Goal: Information Seeking & Learning: Learn about a topic

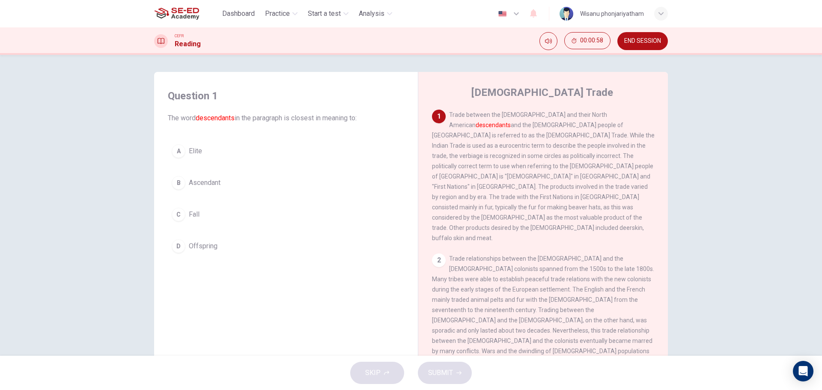
click at [194, 150] on span "Elite" at bounding box center [195, 151] width 13 height 10
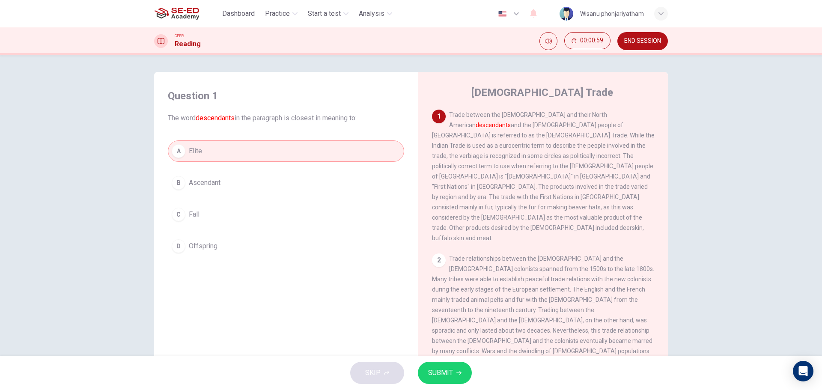
click at [447, 369] on span "SUBMIT" at bounding box center [440, 373] width 25 height 12
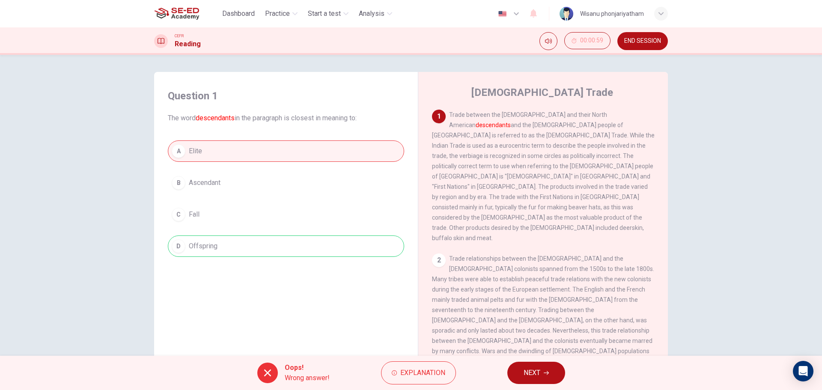
click at [208, 249] on div "A Elite B Ascendant C Fall D Offspring" at bounding box center [286, 198] width 236 height 116
click at [416, 367] on span "Explanation" at bounding box center [422, 373] width 45 height 12
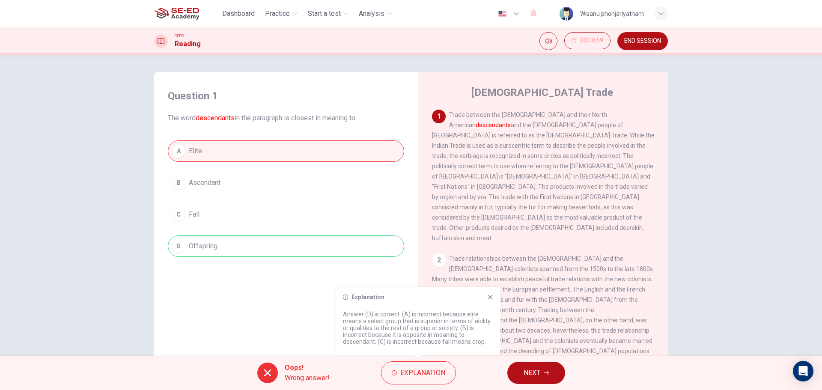
click at [520, 370] on button "NEXT" at bounding box center [536, 373] width 58 height 22
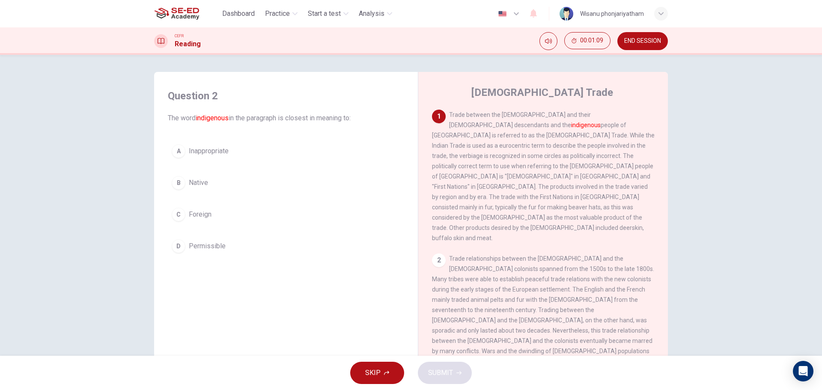
click at [198, 184] on span "Native" at bounding box center [198, 183] width 19 height 10
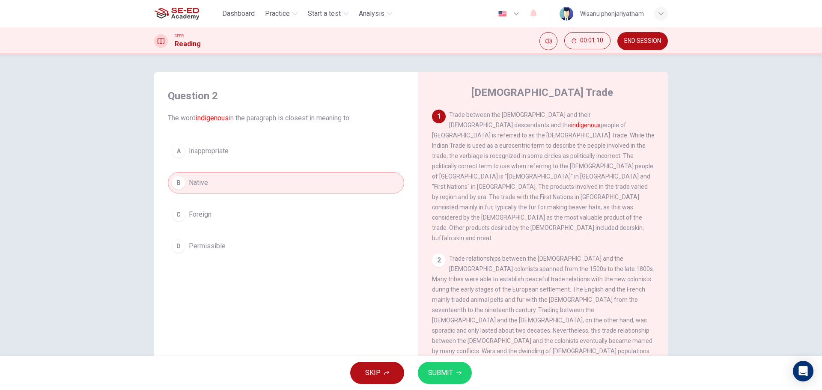
click at [445, 371] on span "SUBMIT" at bounding box center [440, 373] width 25 height 12
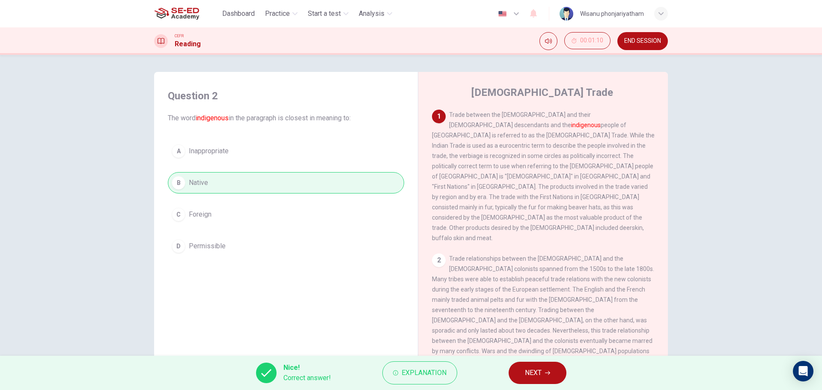
click at [536, 372] on span "NEXT" at bounding box center [533, 373] width 17 height 12
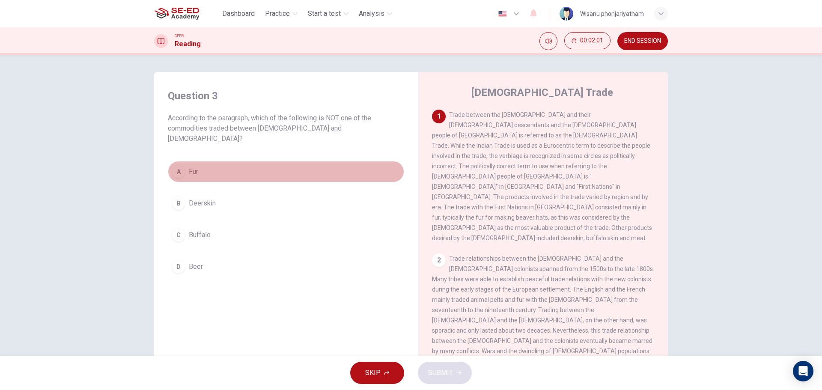
click at [190, 166] on span "Fur" at bounding box center [193, 171] width 9 height 10
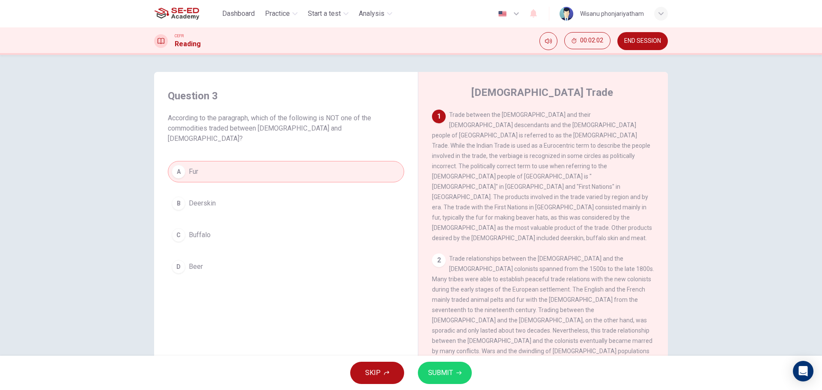
click at [452, 371] on span "SUBMIT" at bounding box center [440, 373] width 25 height 12
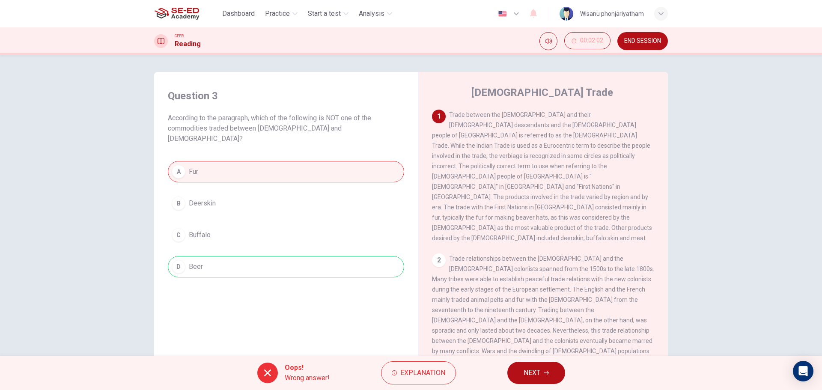
click at [541, 373] on button "NEXT" at bounding box center [536, 373] width 58 height 22
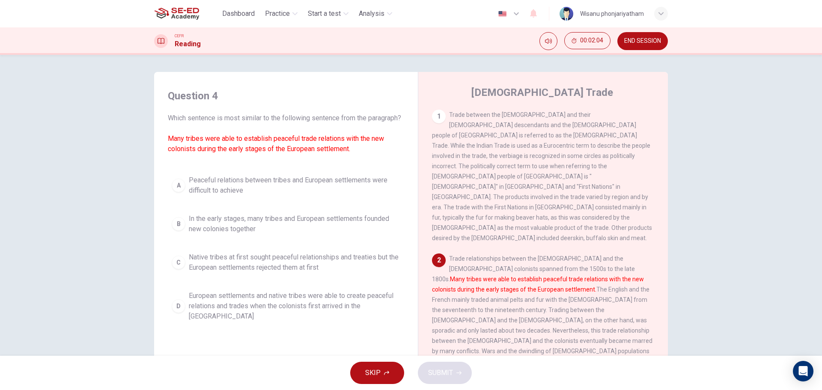
scroll to position [86, 0]
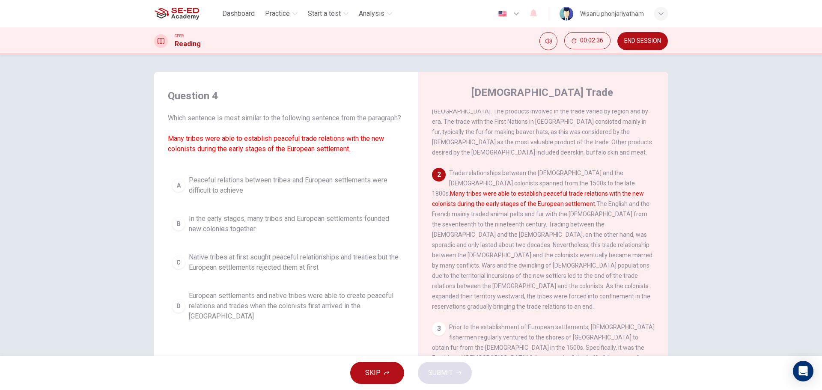
click at [303, 318] on span "European settlements and native tribes were able to create peaceful relations a…" at bounding box center [294, 306] width 211 height 31
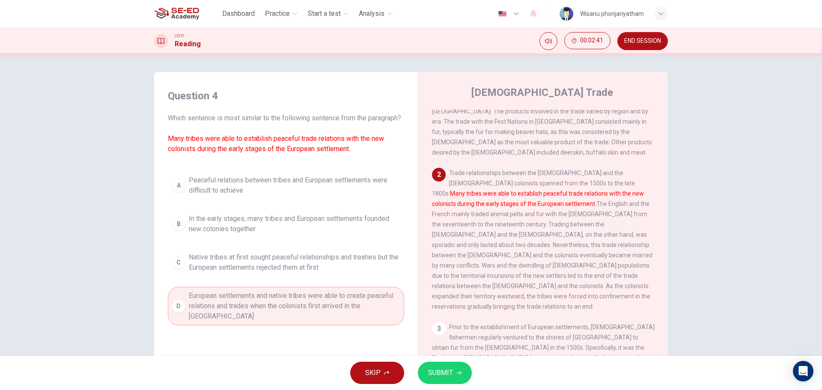
click at [451, 366] on button "SUBMIT" at bounding box center [445, 373] width 54 height 22
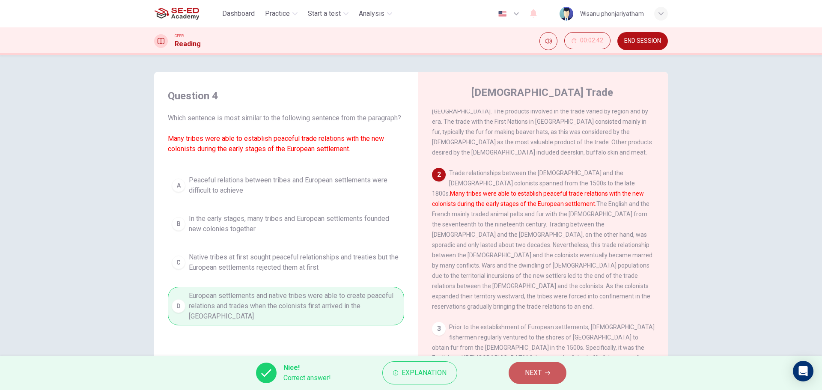
click at [520, 375] on button "NEXT" at bounding box center [537, 373] width 58 height 22
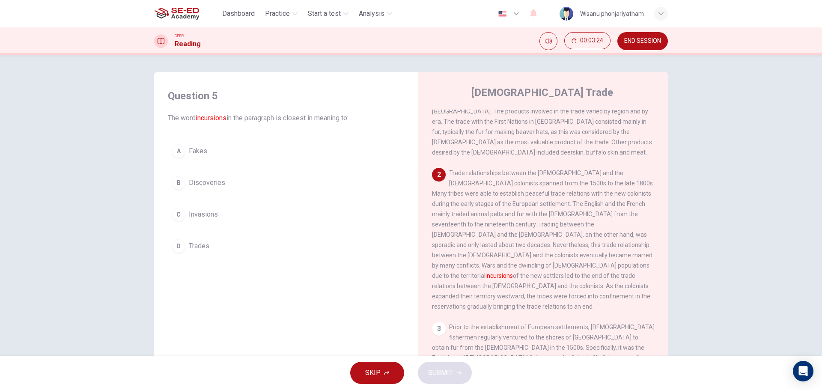
click at [210, 182] on span "Discoveries" at bounding box center [207, 183] width 36 height 10
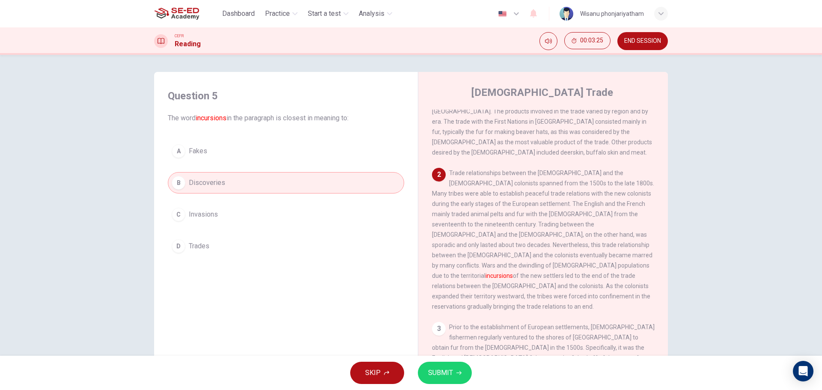
click at [441, 371] on span "SUBMIT" at bounding box center [440, 373] width 25 height 12
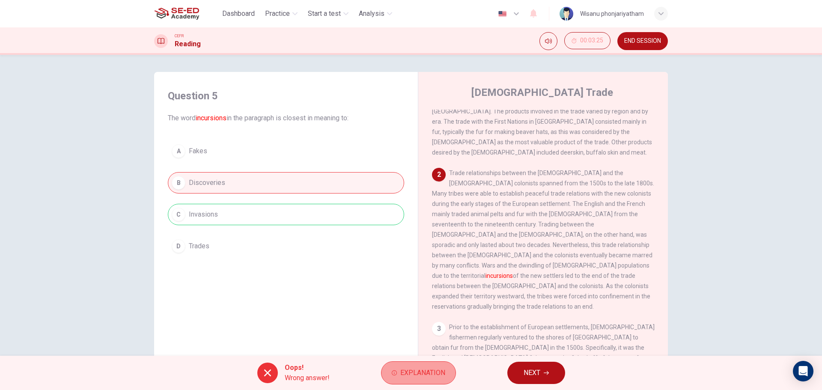
click at [429, 368] on span "Explanation" at bounding box center [422, 373] width 45 height 12
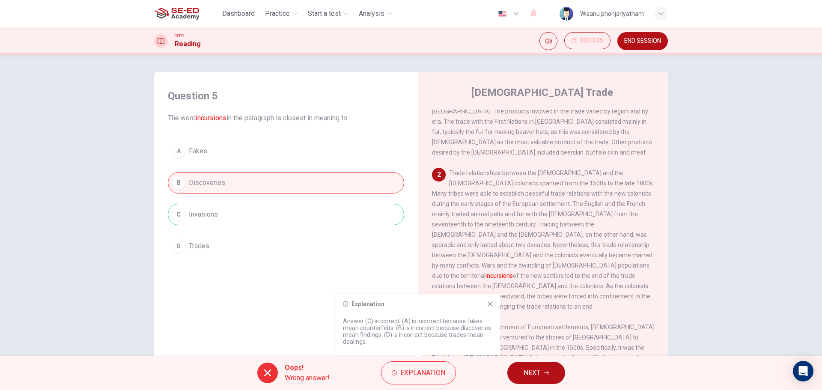
click at [489, 303] on icon at bounding box center [490, 304] width 5 height 5
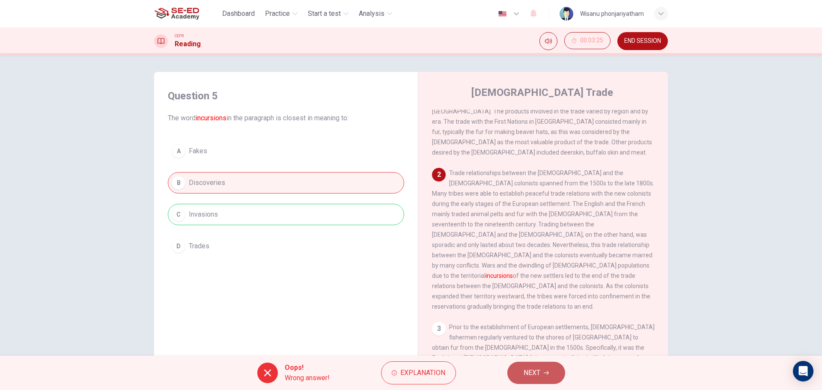
click at [540, 374] on span "NEXT" at bounding box center [531, 373] width 17 height 12
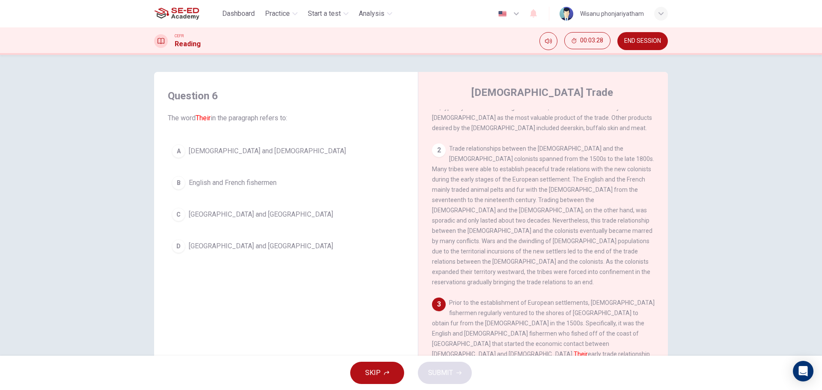
scroll to position [171, 0]
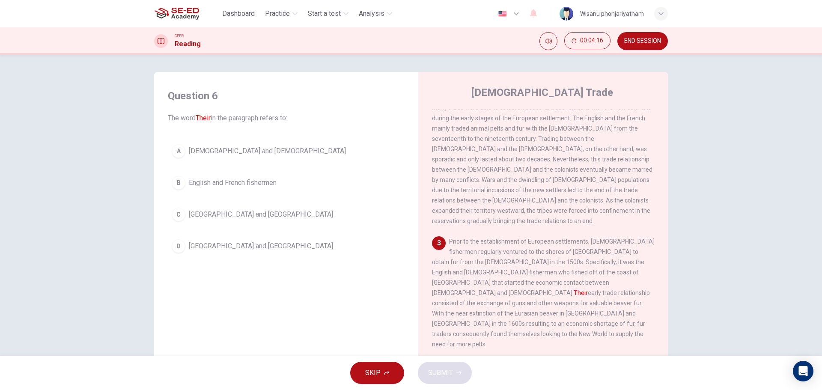
click at [242, 150] on span "[DEMOGRAPHIC_DATA] and [DEMOGRAPHIC_DATA]" at bounding box center [267, 151] width 157 height 10
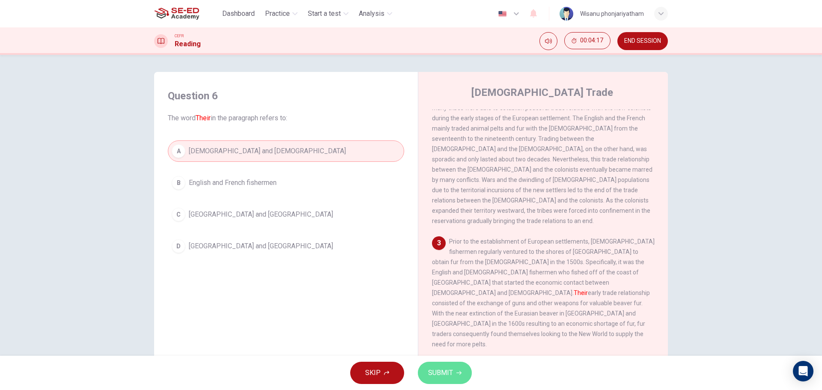
click at [439, 371] on span "SUBMIT" at bounding box center [440, 373] width 25 height 12
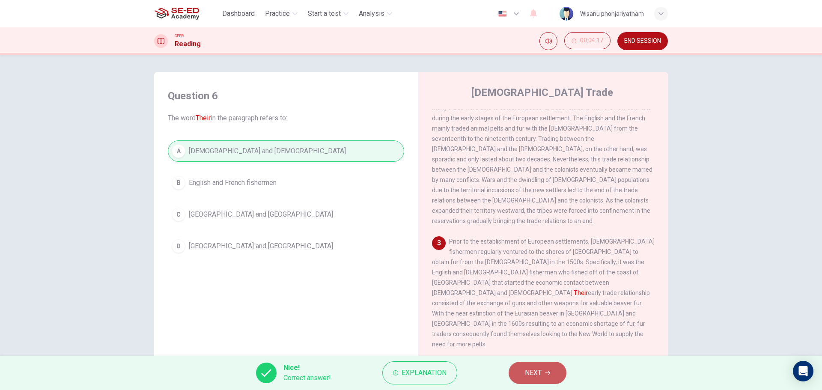
click at [527, 375] on span "NEXT" at bounding box center [533, 373] width 17 height 12
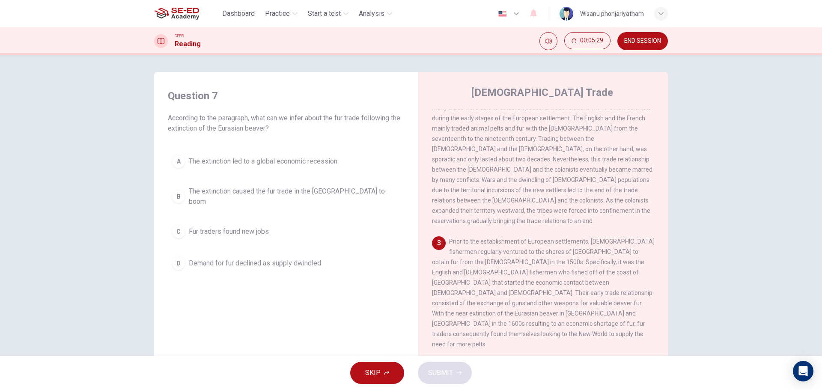
click at [332, 194] on span "The extinction caused the fur trade in the [GEOGRAPHIC_DATA] to boom" at bounding box center [294, 196] width 211 height 21
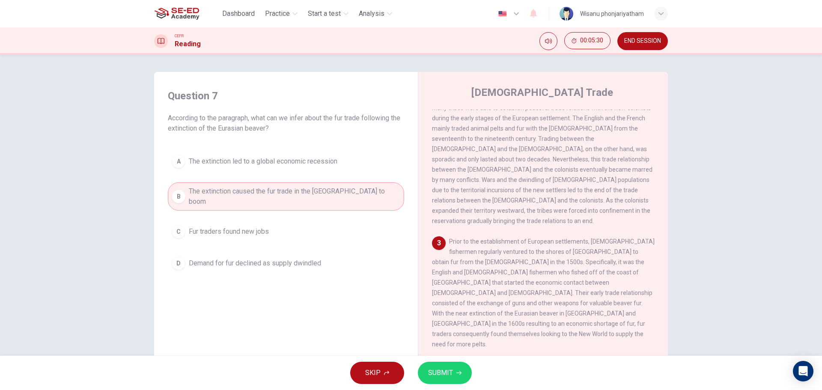
click at [444, 374] on span "SUBMIT" at bounding box center [440, 373] width 25 height 12
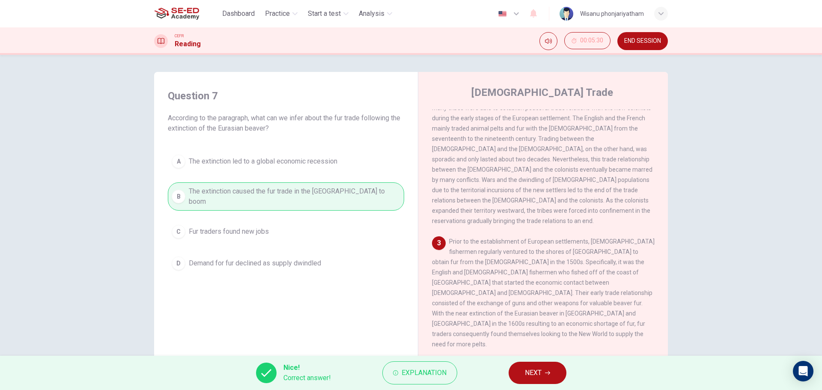
click at [549, 379] on button "NEXT" at bounding box center [537, 373] width 58 height 22
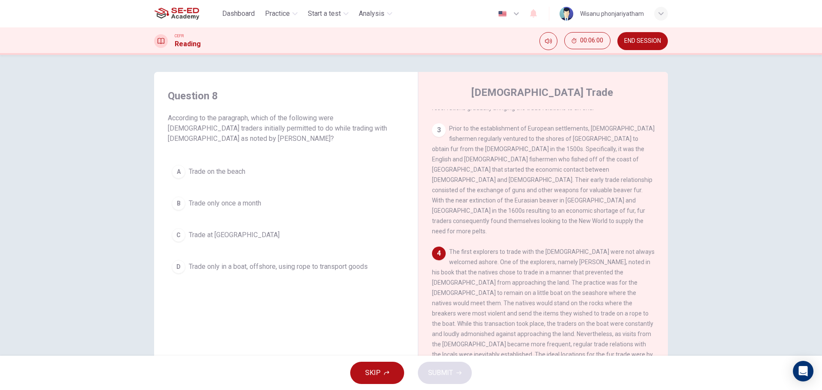
scroll to position [300, 0]
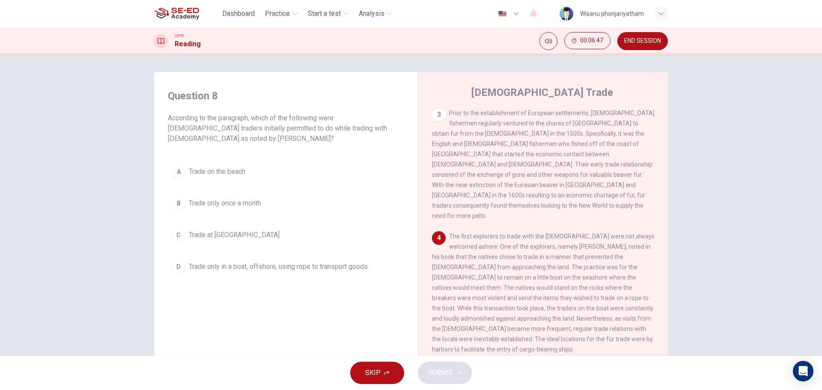
click at [351, 267] on span "Trade only in a boat, offshore, using rope to transport goods" at bounding box center [278, 266] width 179 height 10
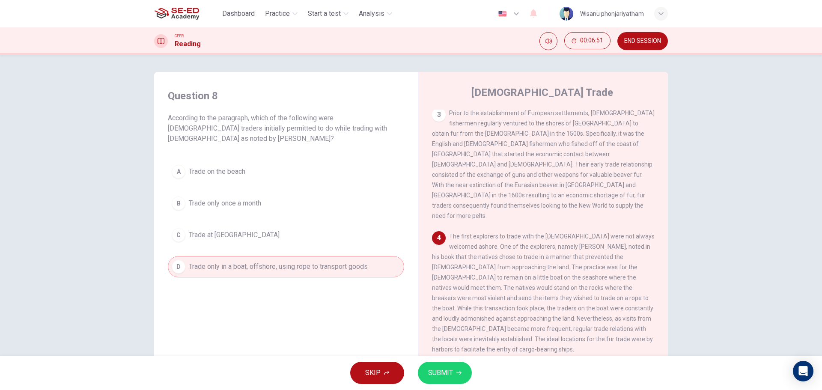
click at [437, 375] on span "SUBMIT" at bounding box center [440, 373] width 25 height 12
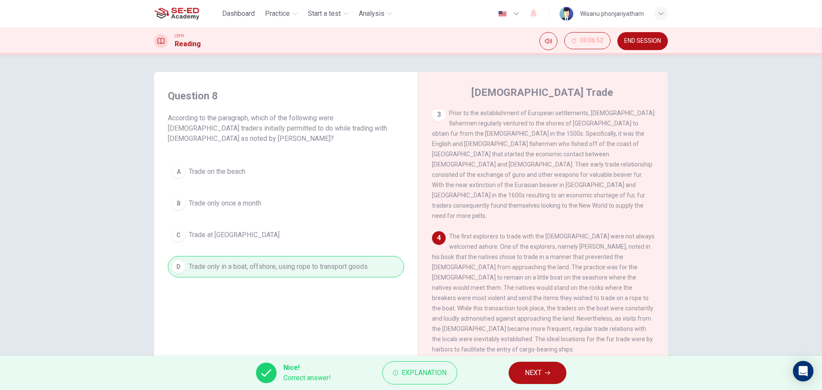
click at [534, 368] on span "NEXT" at bounding box center [533, 373] width 17 height 12
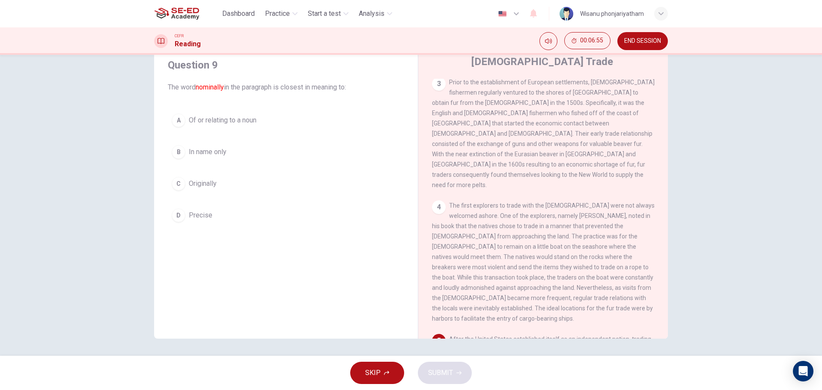
scroll to position [385, 0]
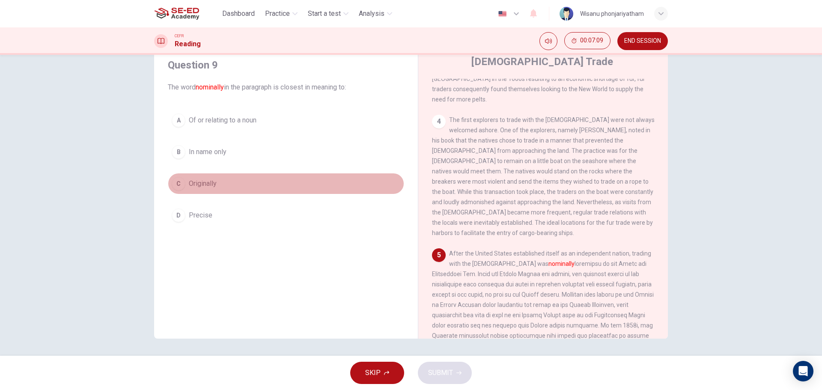
click at [208, 188] on span "Originally" at bounding box center [203, 183] width 28 height 10
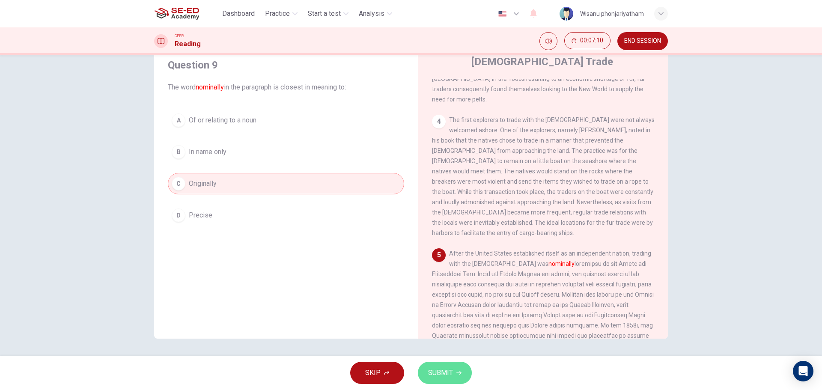
click at [429, 373] on span "SUBMIT" at bounding box center [440, 373] width 25 height 12
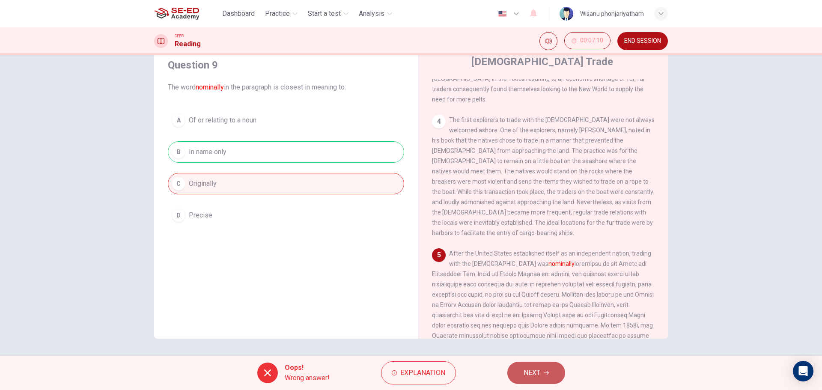
click at [539, 377] on span "NEXT" at bounding box center [531, 373] width 17 height 12
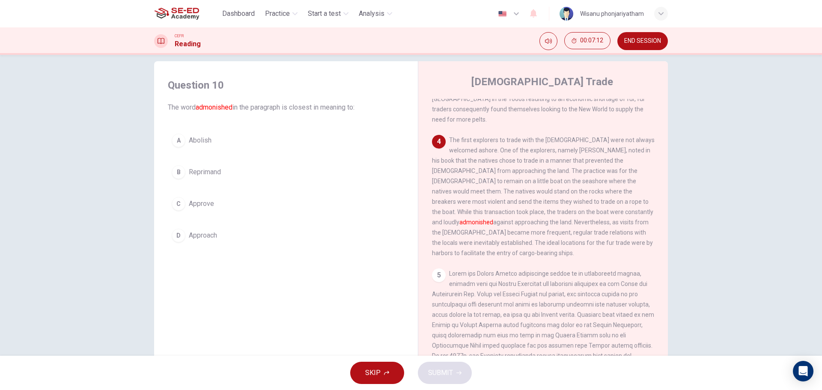
scroll to position [0, 0]
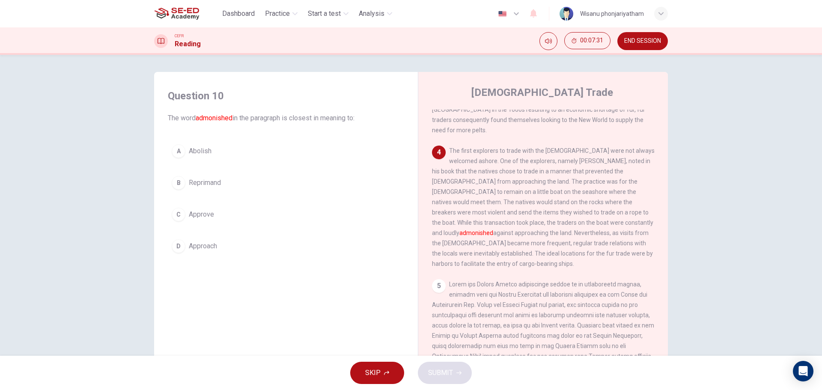
click at [201, 152] on span "Abolish" at bounding box center [200, 151] width 23 height 10
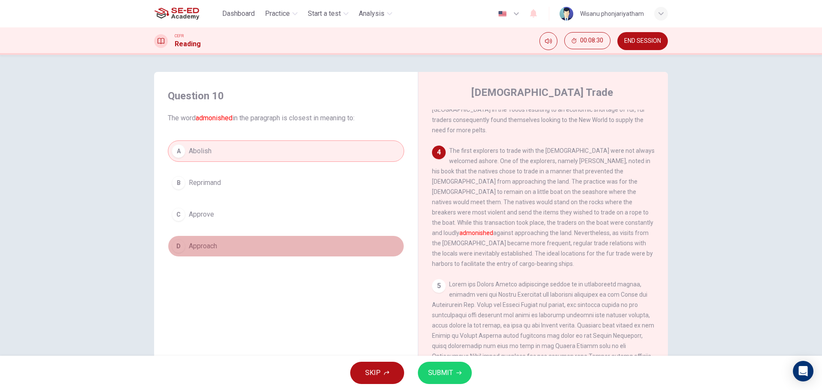
click at [206, 240] on button "D Approach" at bounding box center [286, 245] width 236 height 21
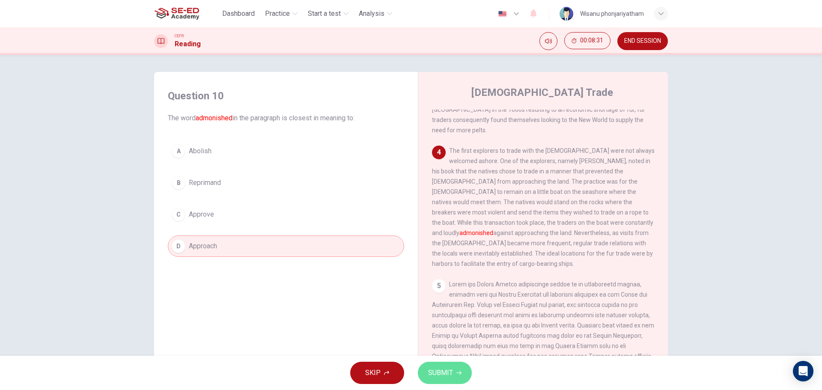
click at [450, 363] on button "SUBMIT" at bounding box center [445, 373] width 54 height 22
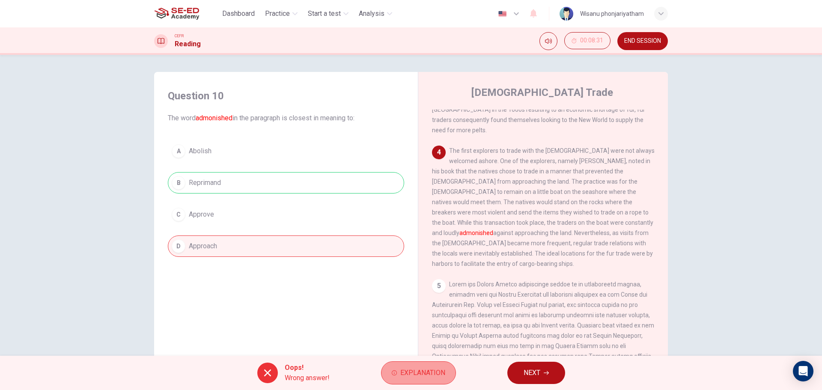
click at [415, 376] on span "Explanation" at bounding box center [422, 373] width 45 height 12
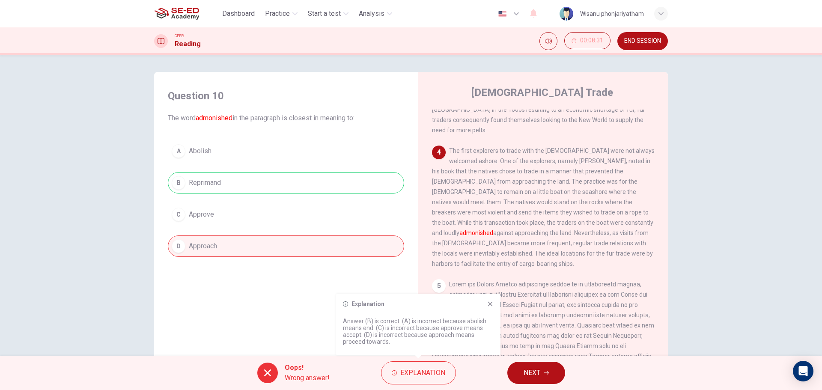
click at [546, 368] on button "NEXT" at bounding box center [536, 373] width 58 height 22
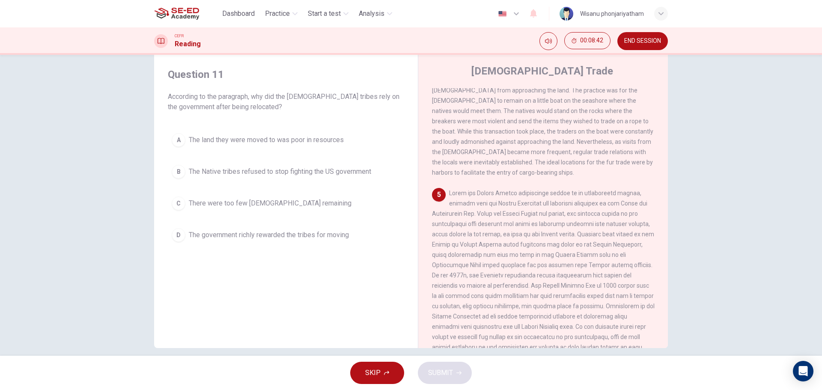
scroll to position [31, 0]
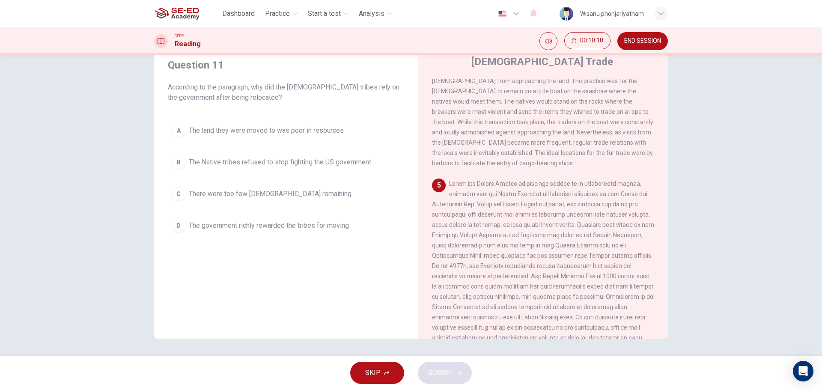
click at [246, 128] on span "The land they were moved to was poor in resources" at bounding box center [266, 130] width 155 height 10
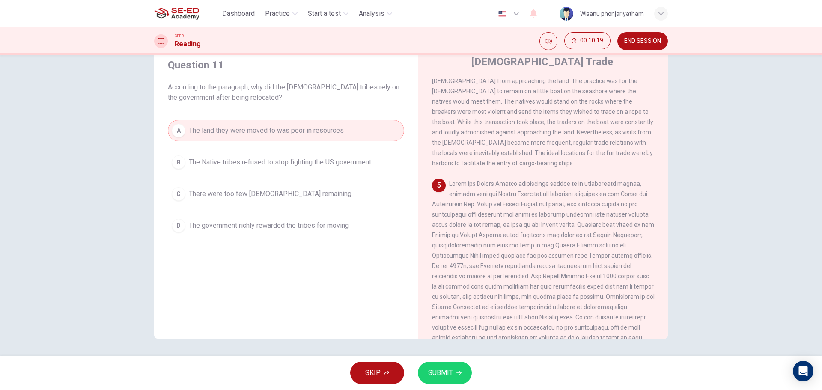
click at [434, 372] on span "SUBMIT" at bounding box center [440, 373] width 25 height 12
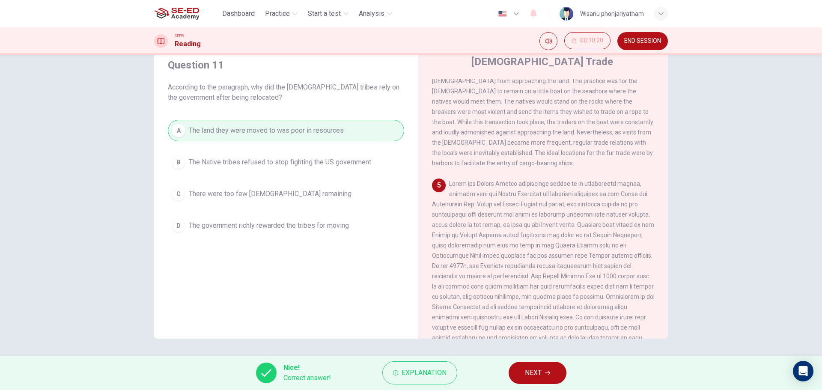
click at [534, 374] on span "NEXT" at bounding box center [533, 373] width 17 height 12
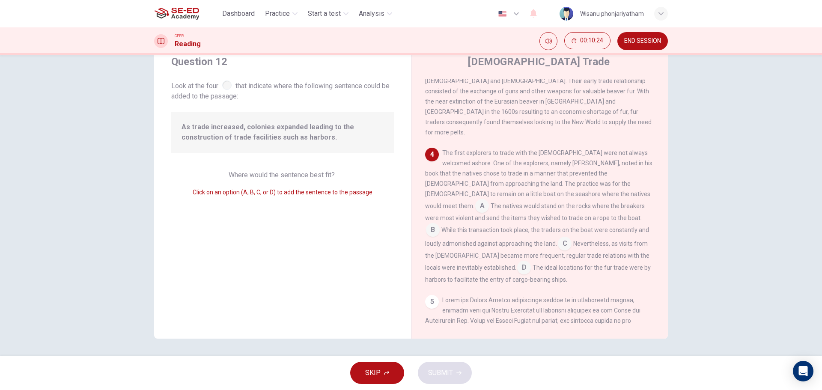
scroll to position [350, 0]
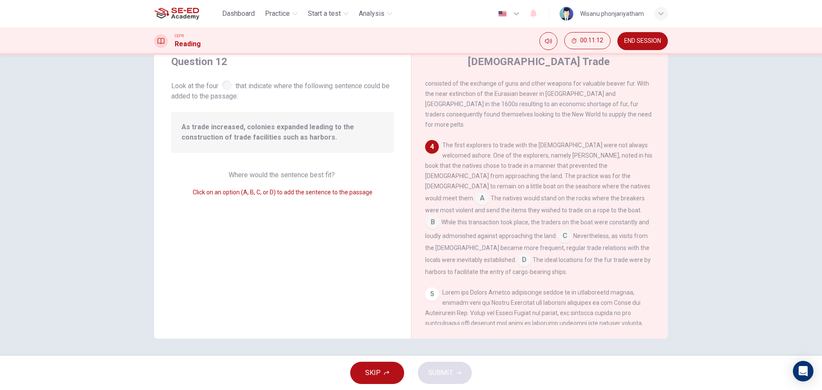
click at [558, 230] on input at bounding box center [565, 237] width 14 height 14
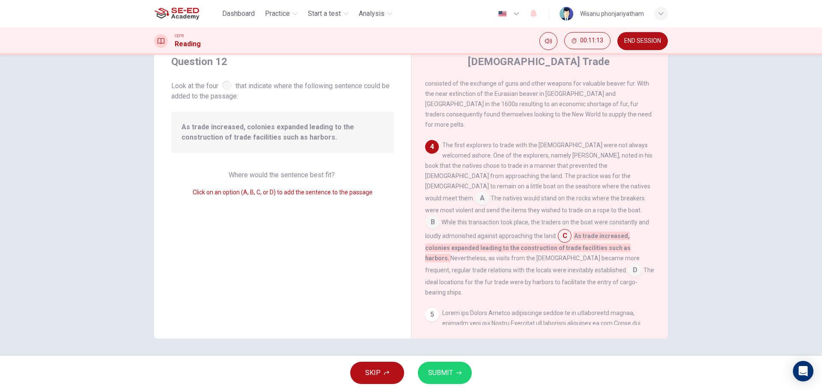
click at [445, 369] on span "SUBMIT" at bounding box center [440, 373] width 25 height 12
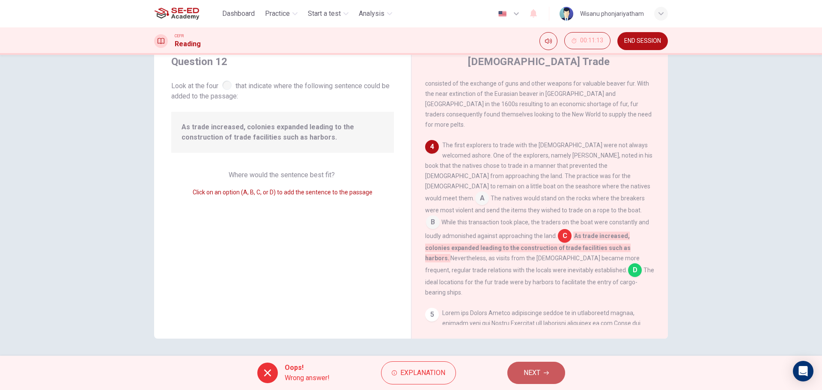
click at [537, 368] on span "NEXT" at bounding box center [531, 373] width 17 height 12
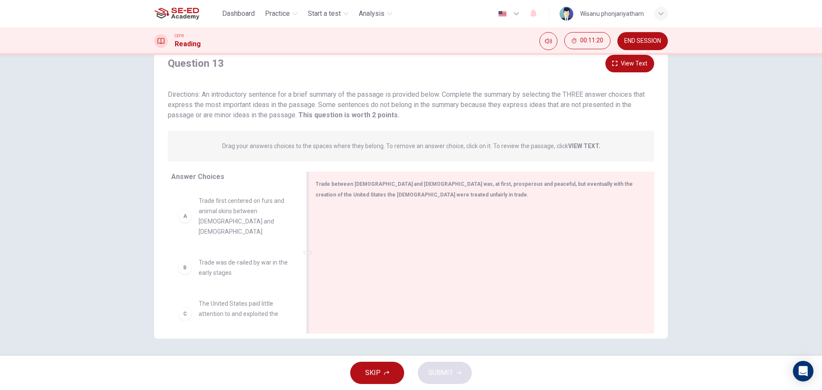
drag, startPoint x: 447, startPoint y: 183, endPoint x: 537, endPoint y: 205, distance: 92.0
click at [537, 205] on div "Trade between [DEMOGRAPHIC_DATA] and [DEMOGRAPHIC_DATA] was, at first, prospero…" at bounding box center [481, 253] width 346 height 162
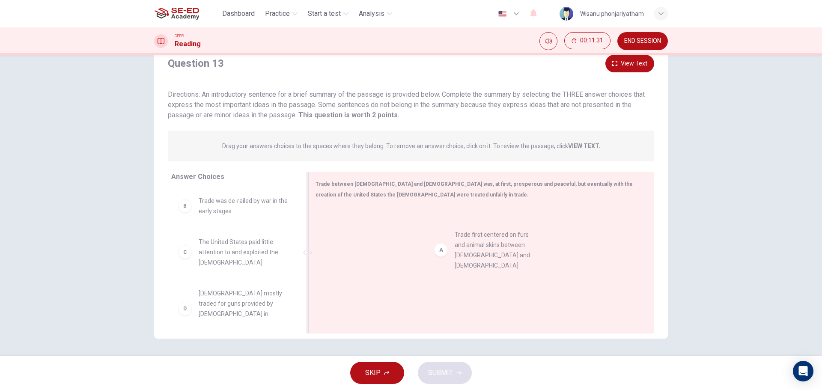
drag, startPoint x: 227, startPoint y: 220, endPoint x: 492, endPoint y: 255, distance: 267.1
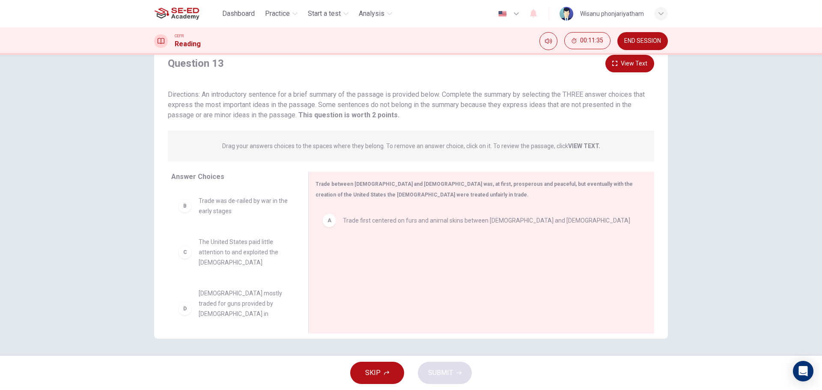
scroll to position [43, 0]
drag, startPoint x: 220, startPoint y: 258, endPoint x: 410, endPoint y: 272, distance: 190.1
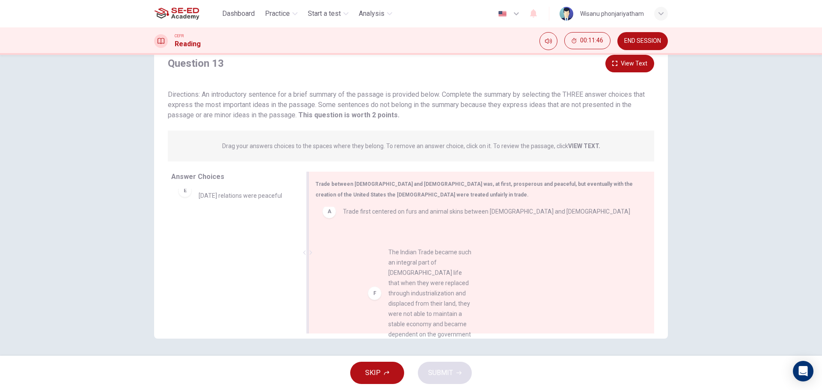
scroll to position [9, 0]
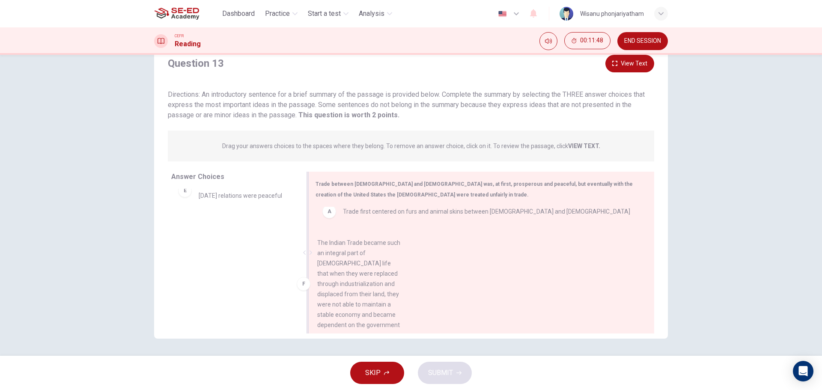
drag, startPoint x: 227, startPoint y: 273, endPoint x: 350, endPoint y: 290, distance: 123.9
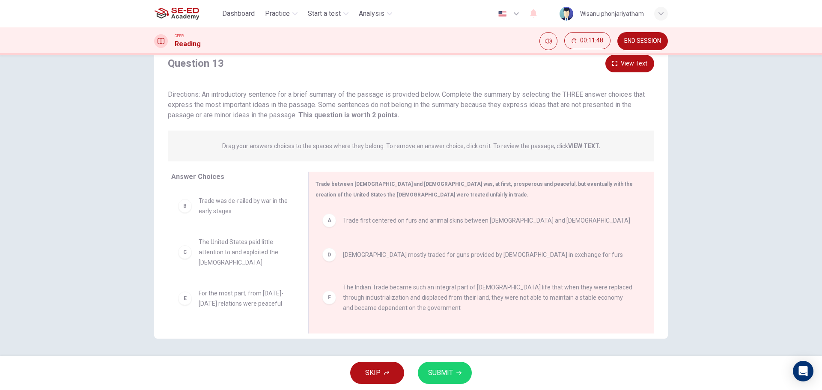
scroll to position [0, 0]
click at [430, 373] on span "SUBMIT" at bounding box center [440, 373] width 25 height 12
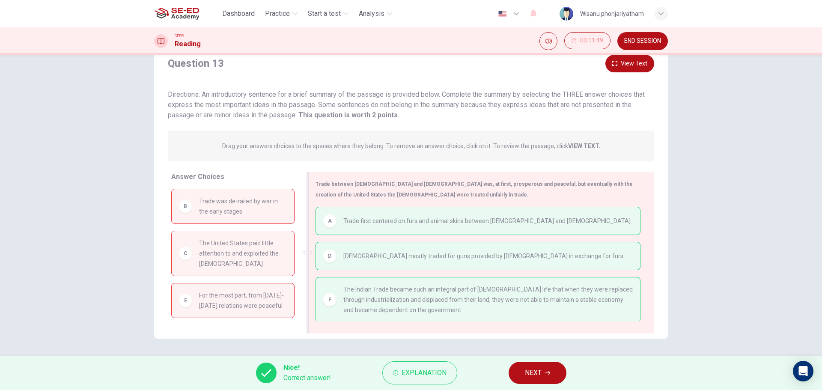
scroll to position [1, 0]
click at [536, 371] on span "NEXT" at bounding box center [533, 373] width 17 height 12
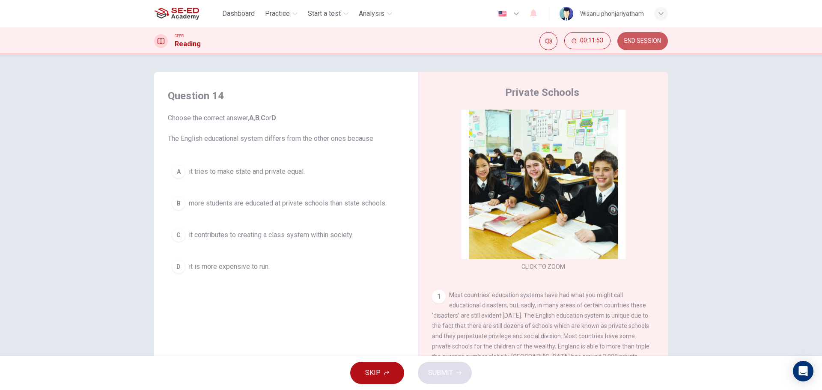
click at [644, 38] on span "END SESSION" at bounding box center [642, 41] width 37 height 7
